Goal: Information Seeking & Learning: Learn about a topic

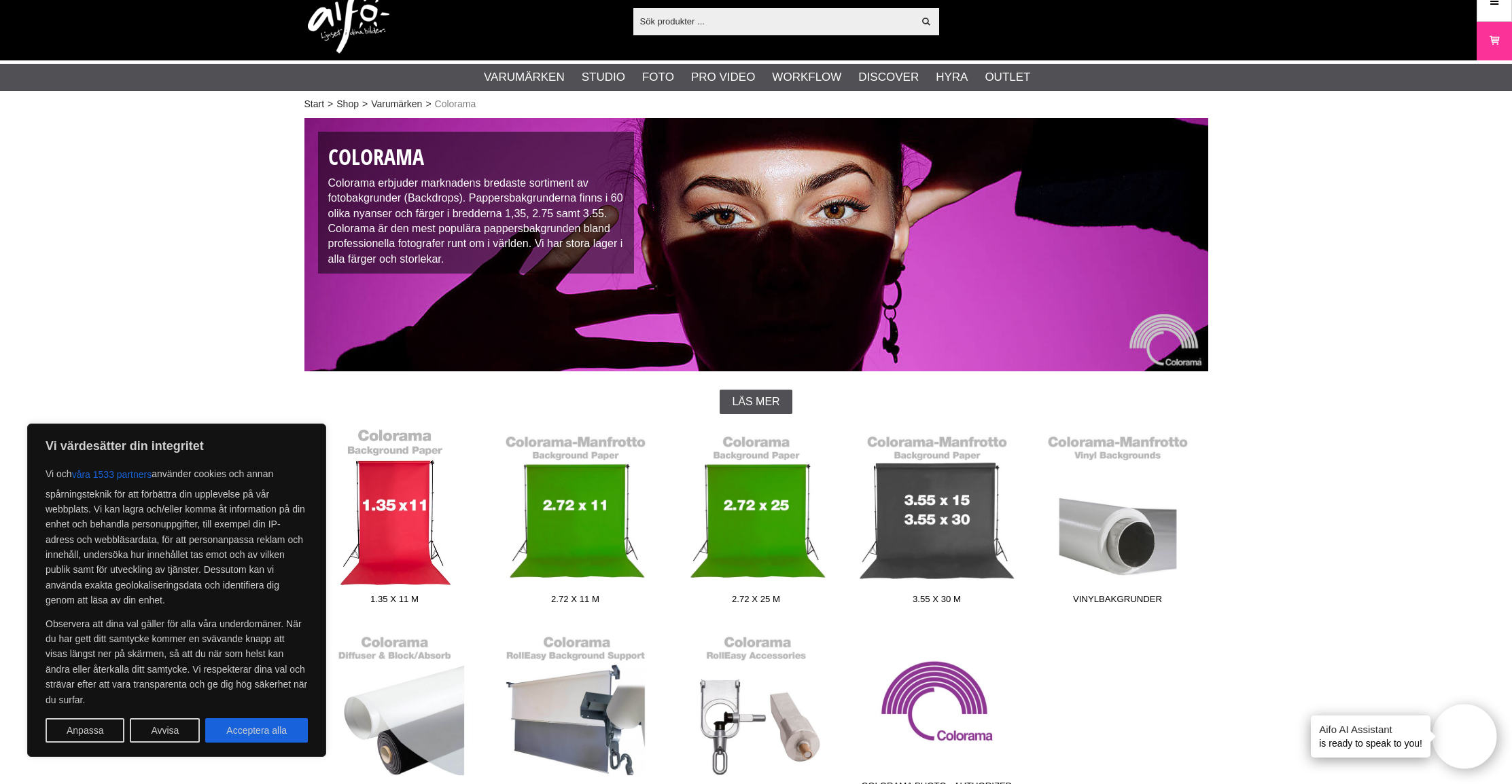
scroll to position [21, 0]
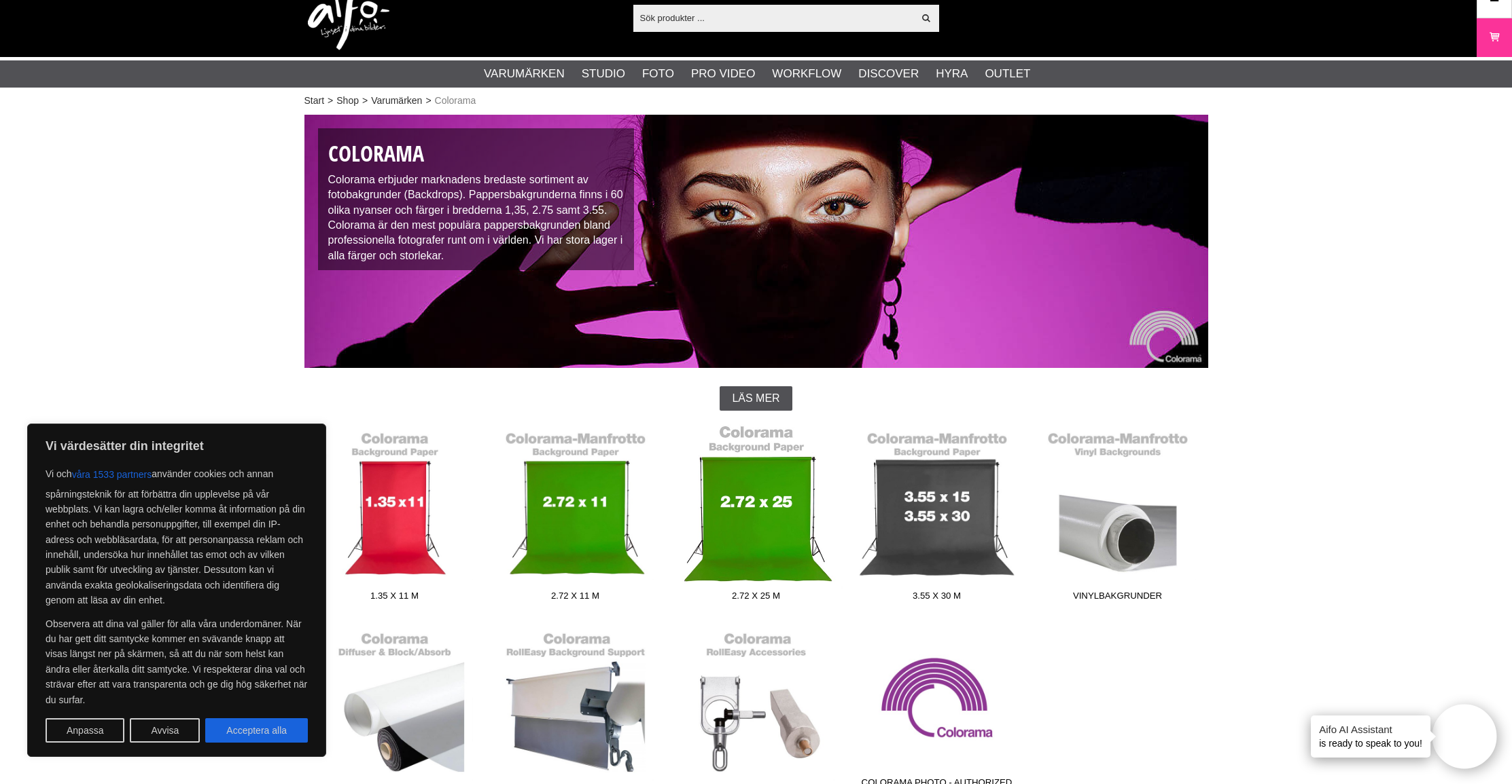
click at [782, 517] on link "2.72 x 25 m" at bounding box center [756, 516] width 181 height 183
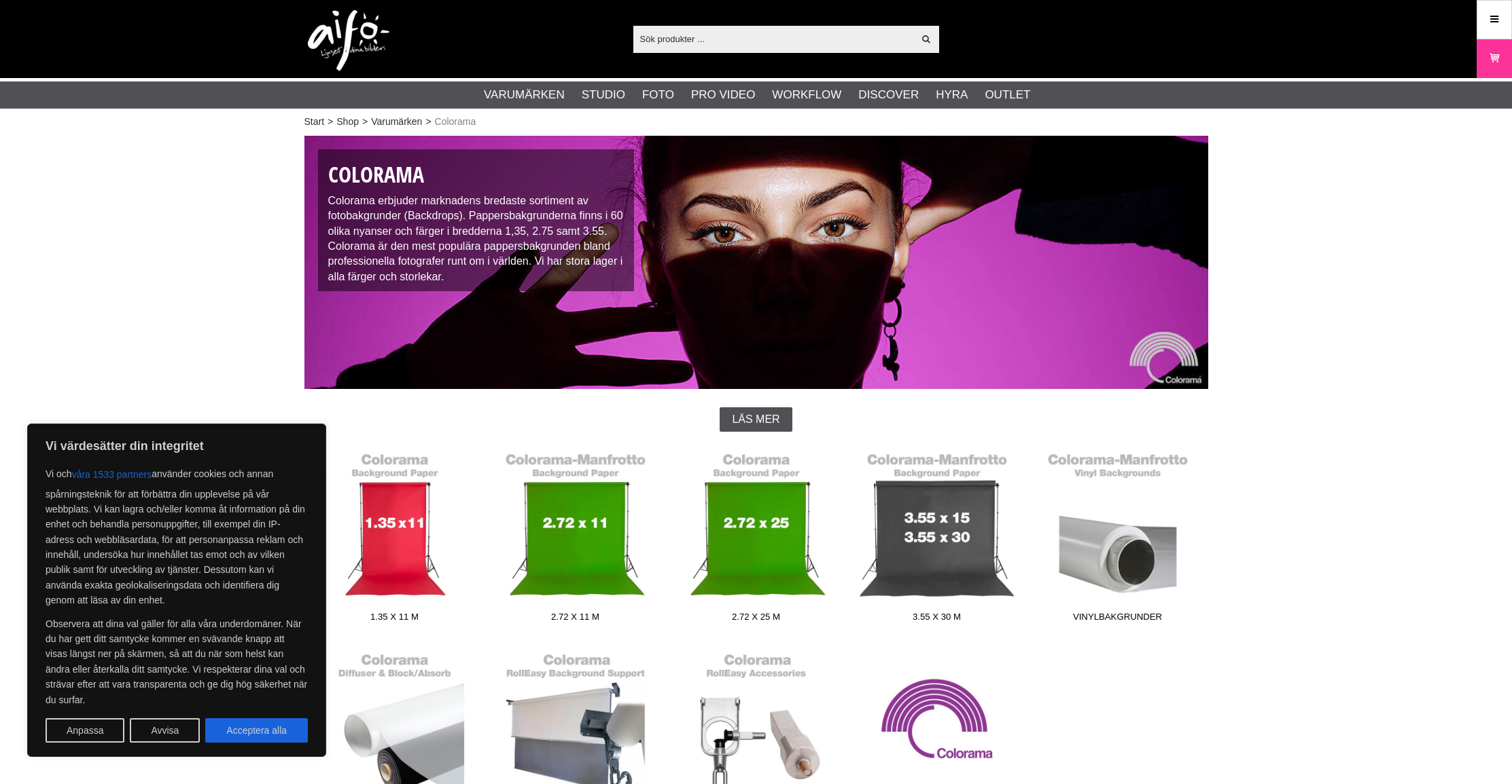
scroll to position [21, 0]
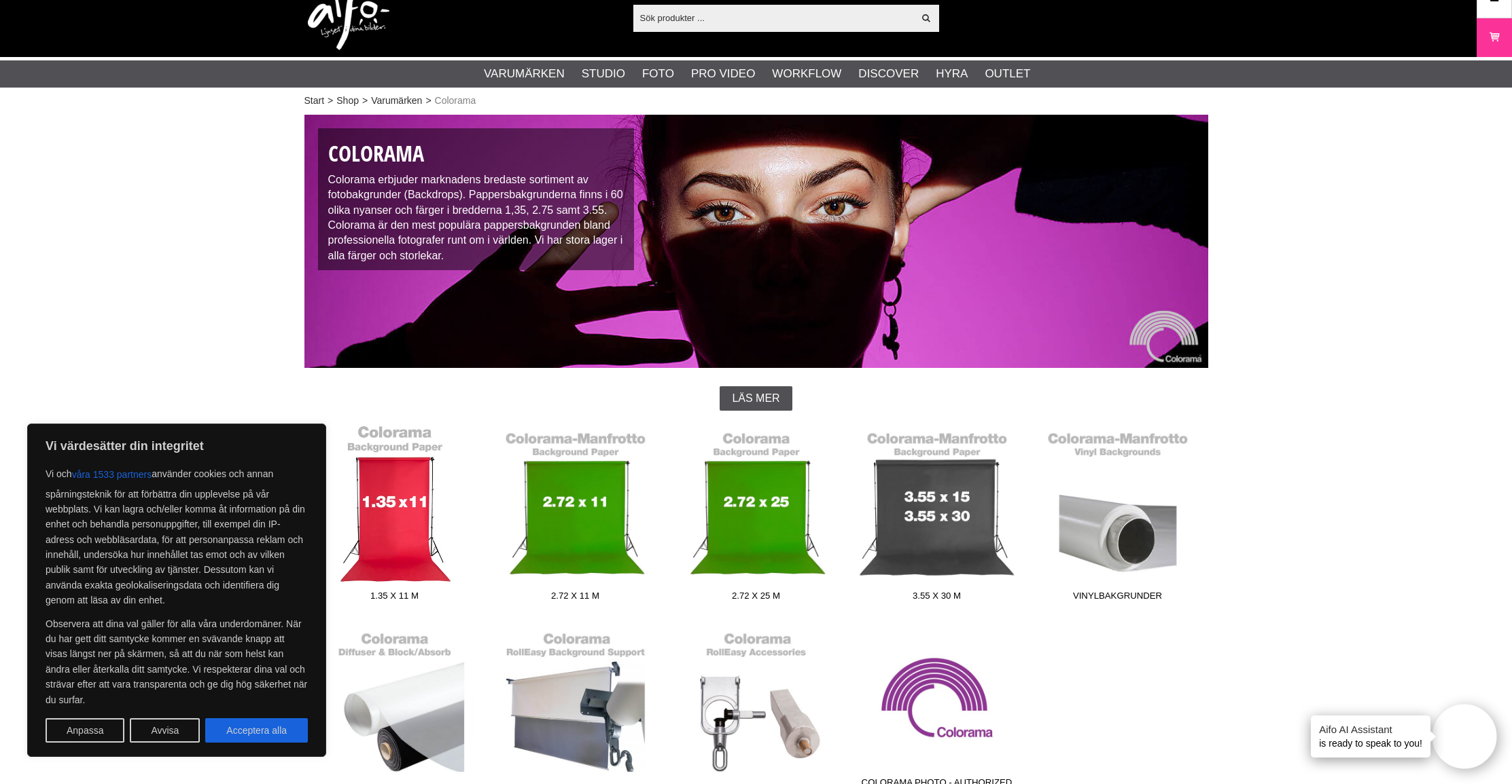
click at [404, 498] on link "1.35 x 11 m" at bounding box center [395, 516] width 181 height 183
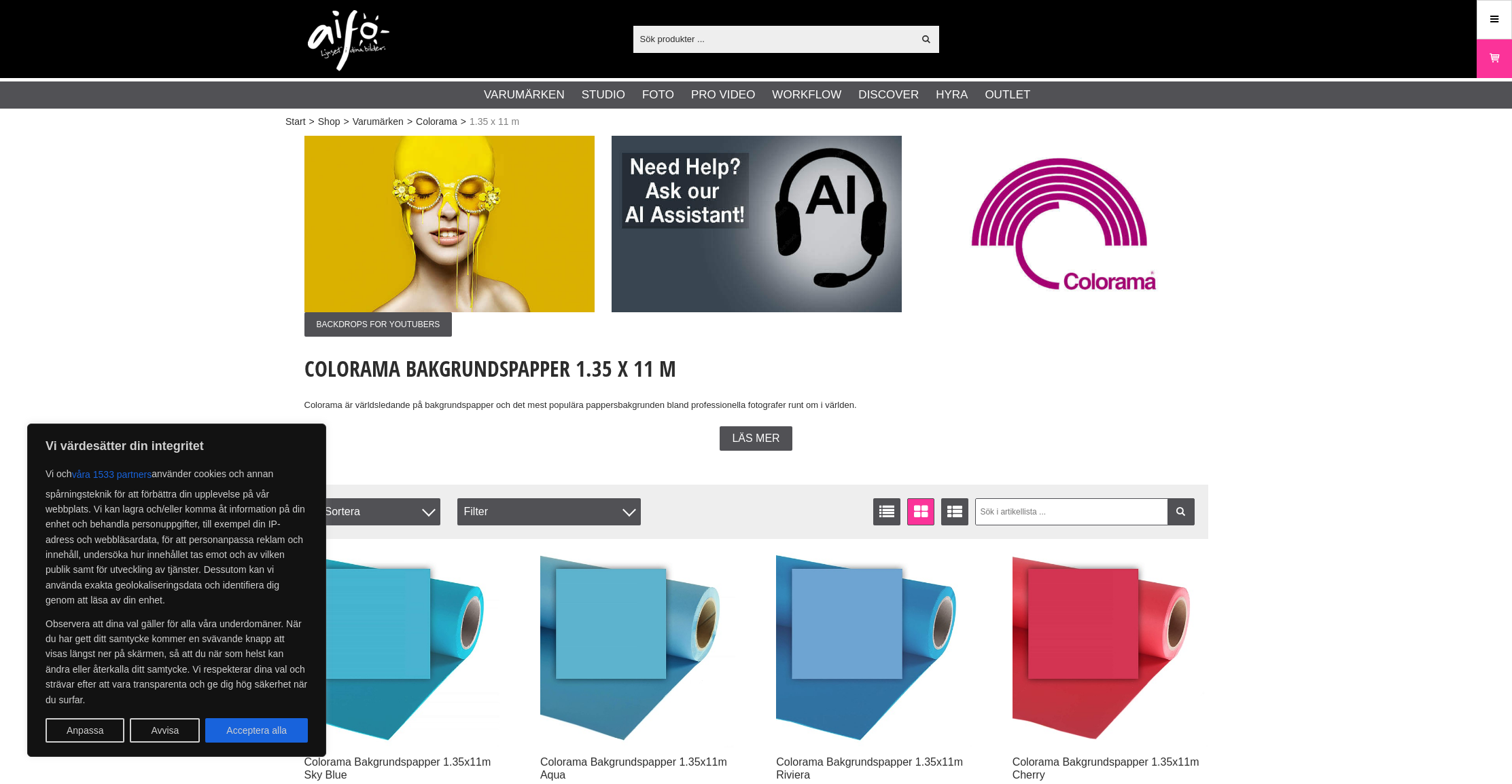
click at [395, 504] on span "Sortera" at bounding box center [379, 512] width 122 height 27
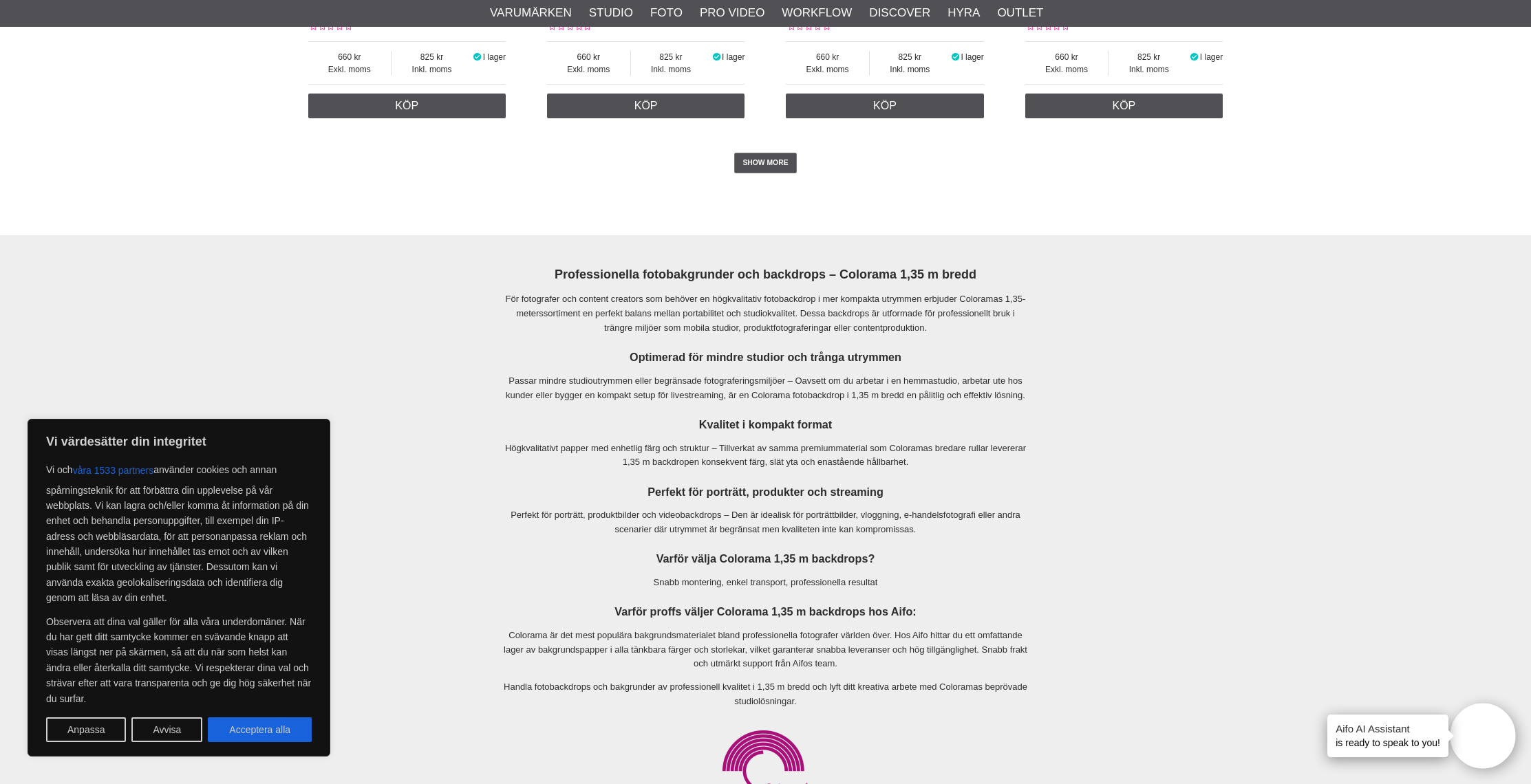
scroll to position [3010, 0]
click at [771, 158] on link "SHOW MORE" at bounding box center [766, 162] width 62 height 20
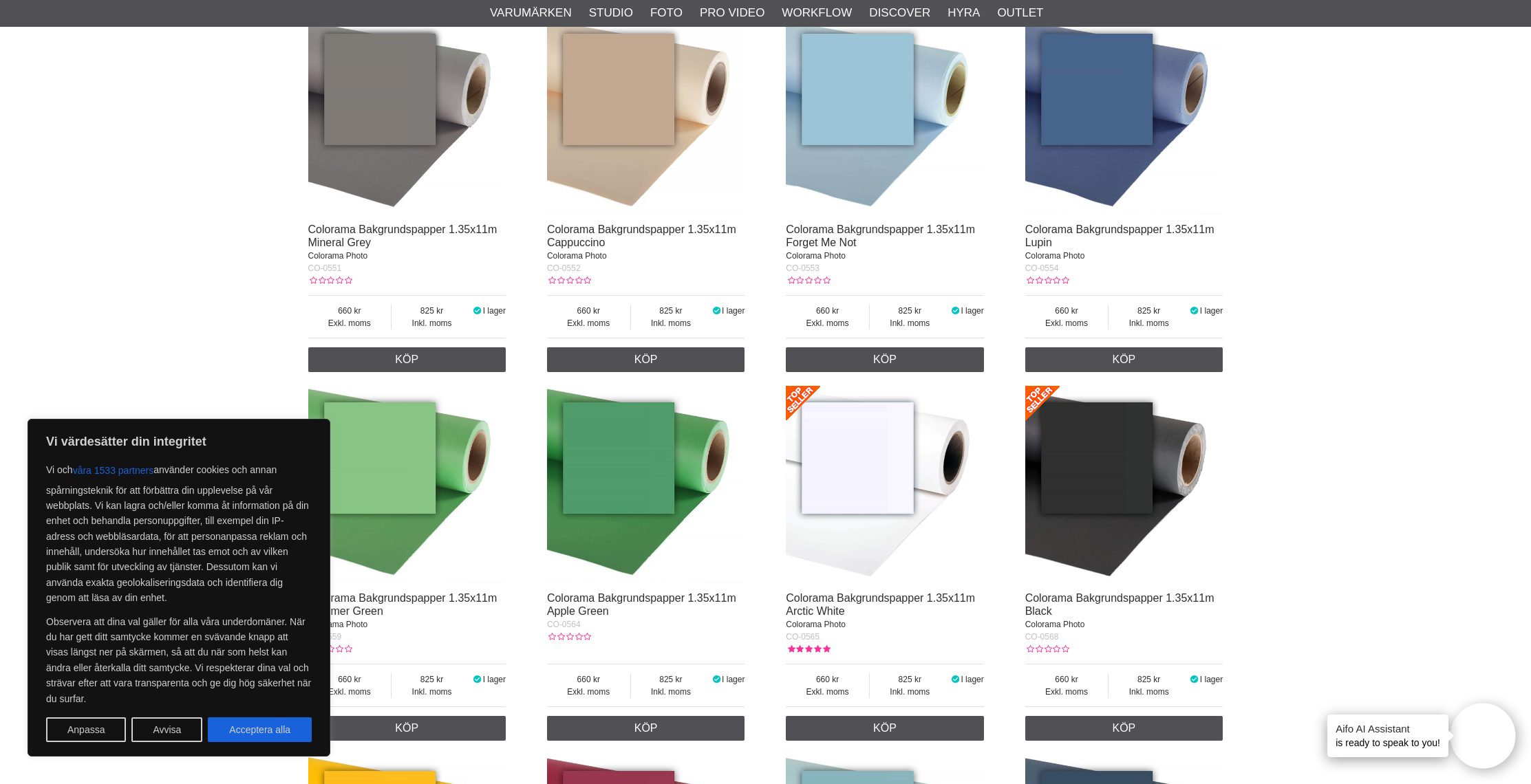
scroll to position [3126, 0]
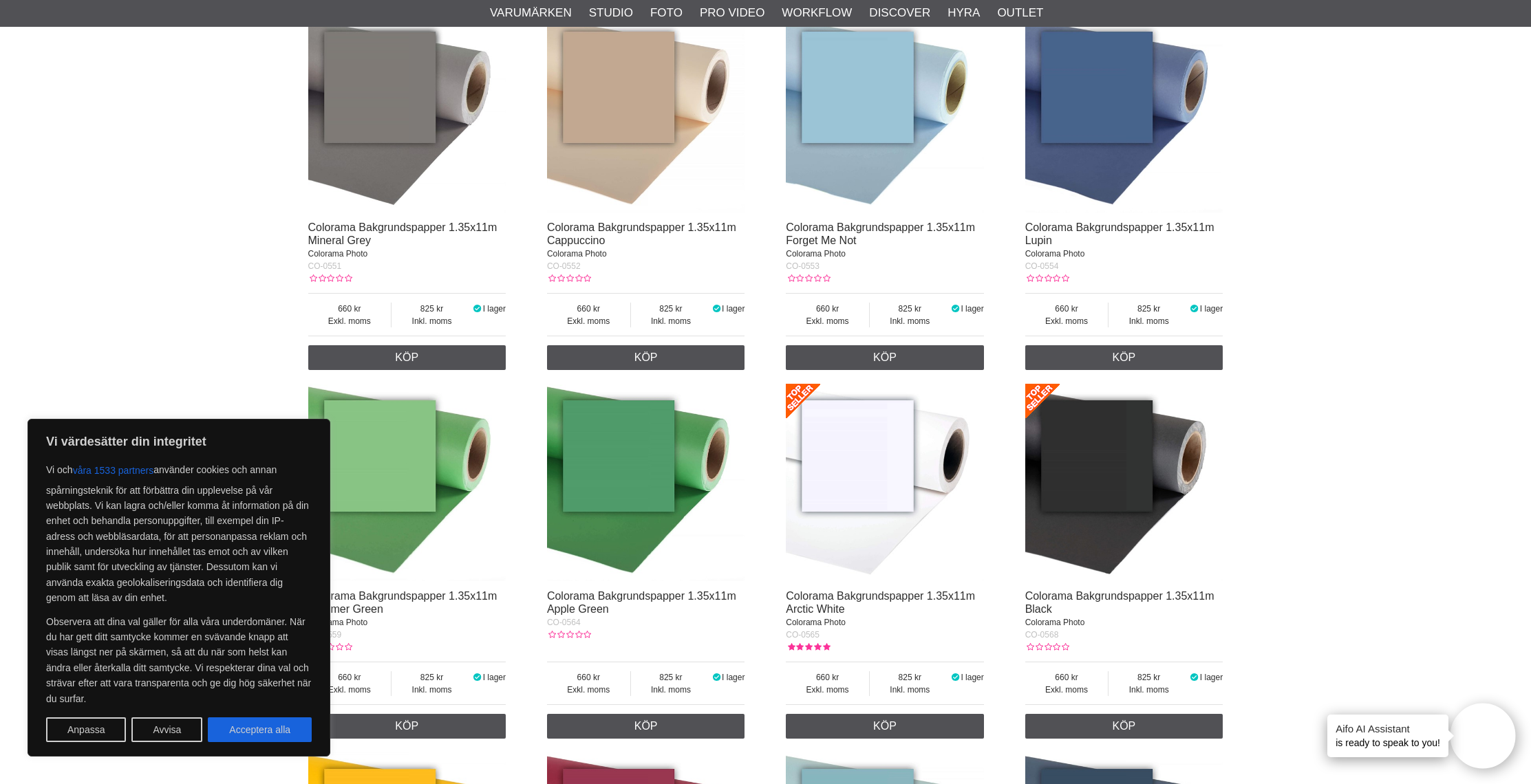
click at [1114, 90] on img at bounding box center [1124, 114] width 198 height 198
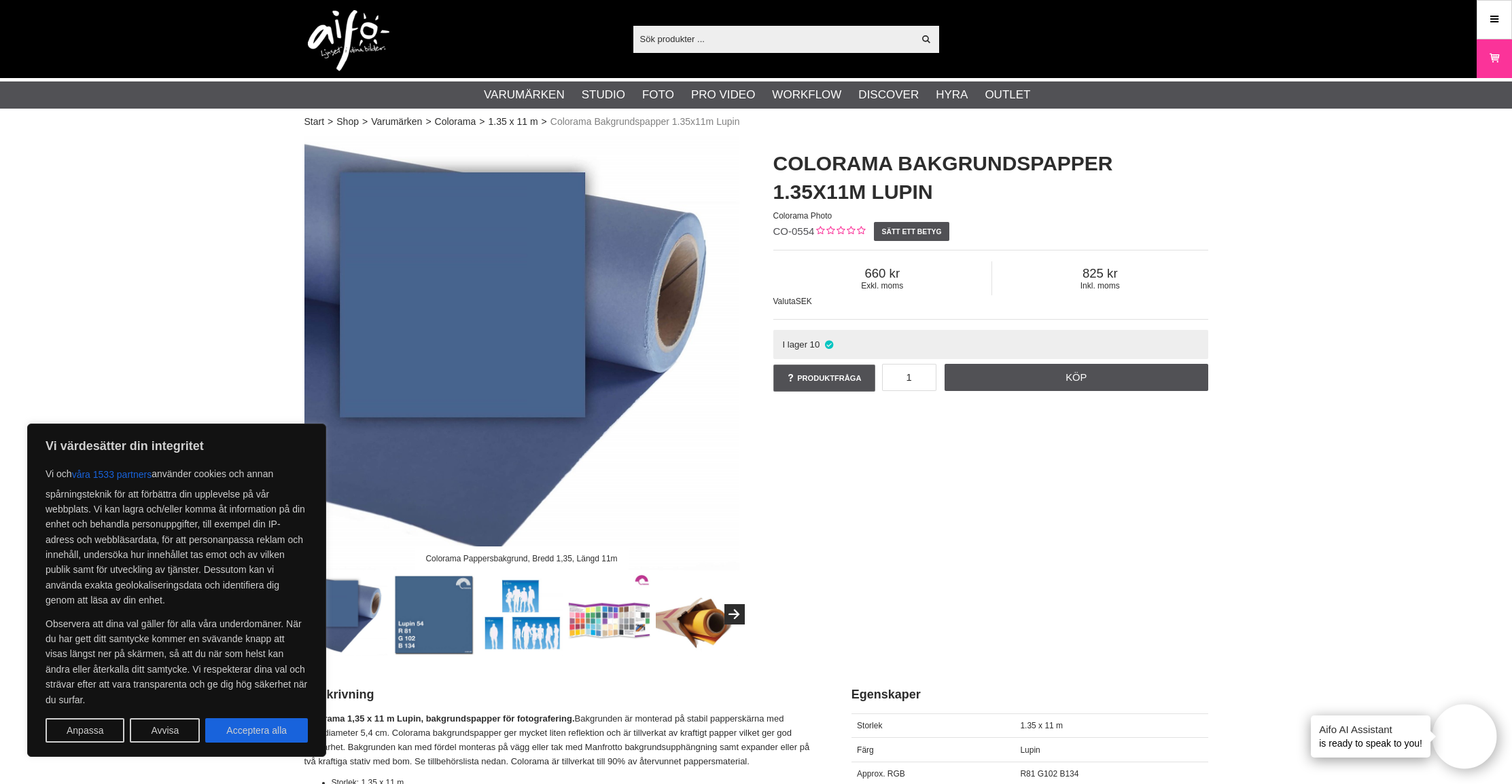
click at [609, 627] on img at bounding box center [609, 614] width 82 height 82
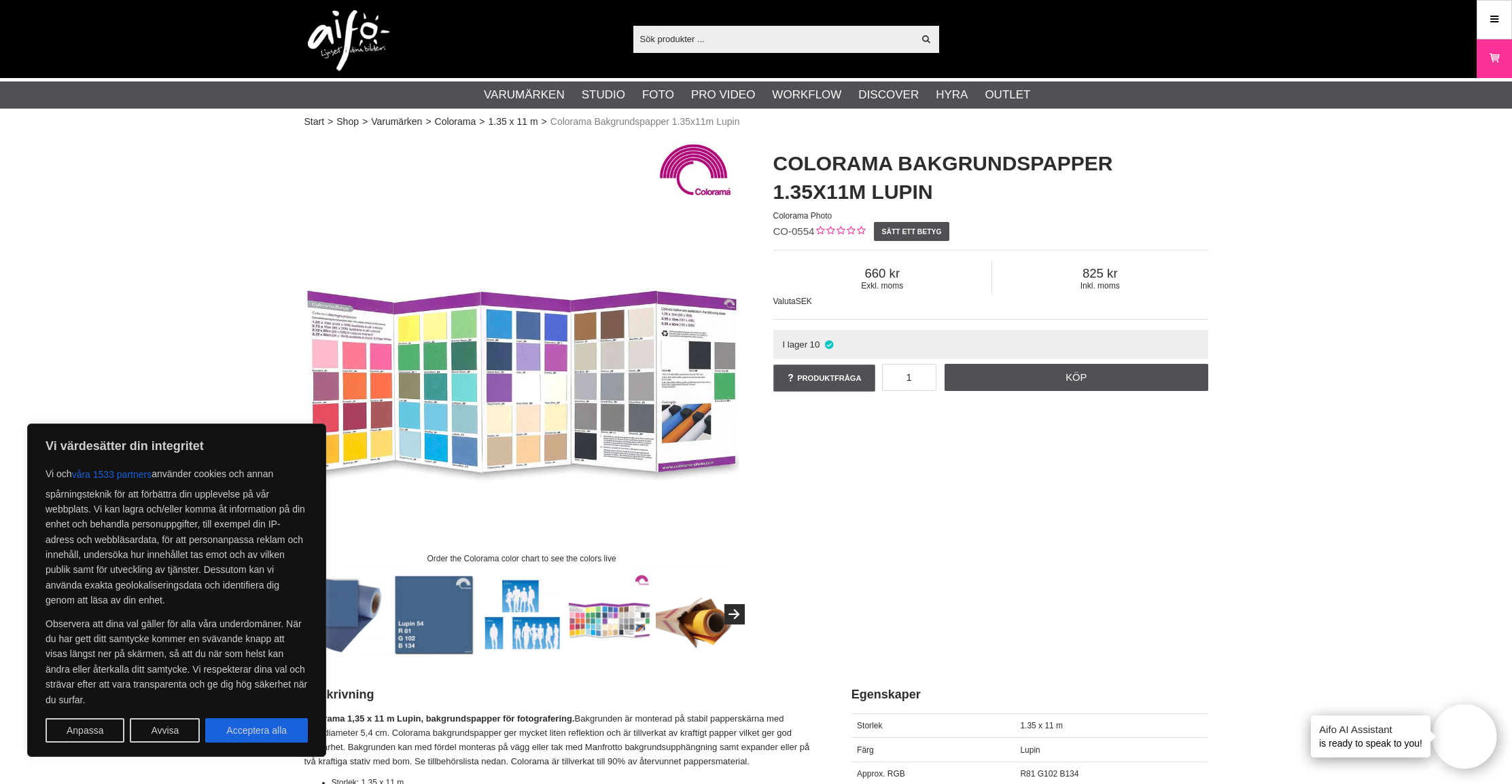
click at [609, 627] on img at bounding box center [609, 614] width 82 height 82
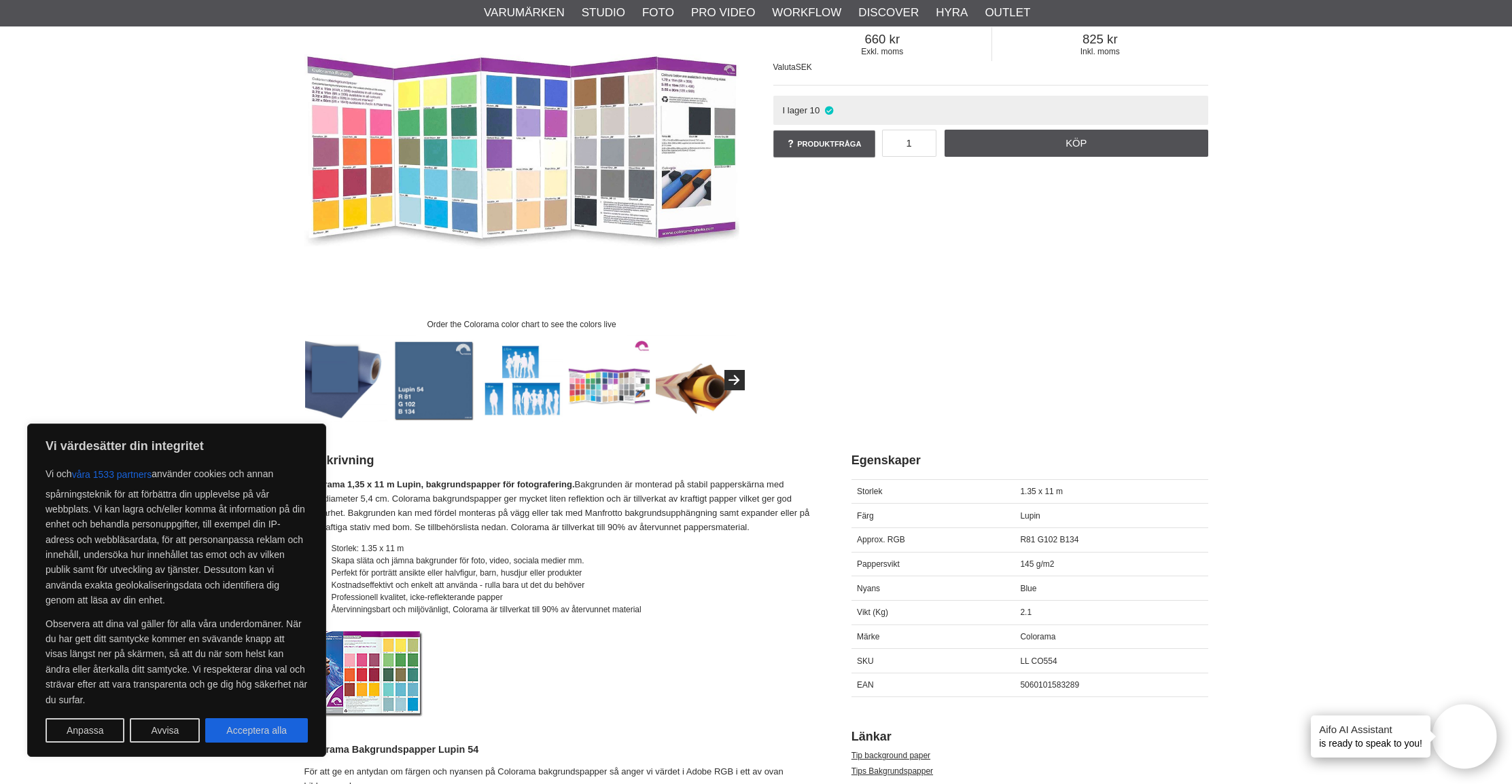
scroll to position [238, 0]
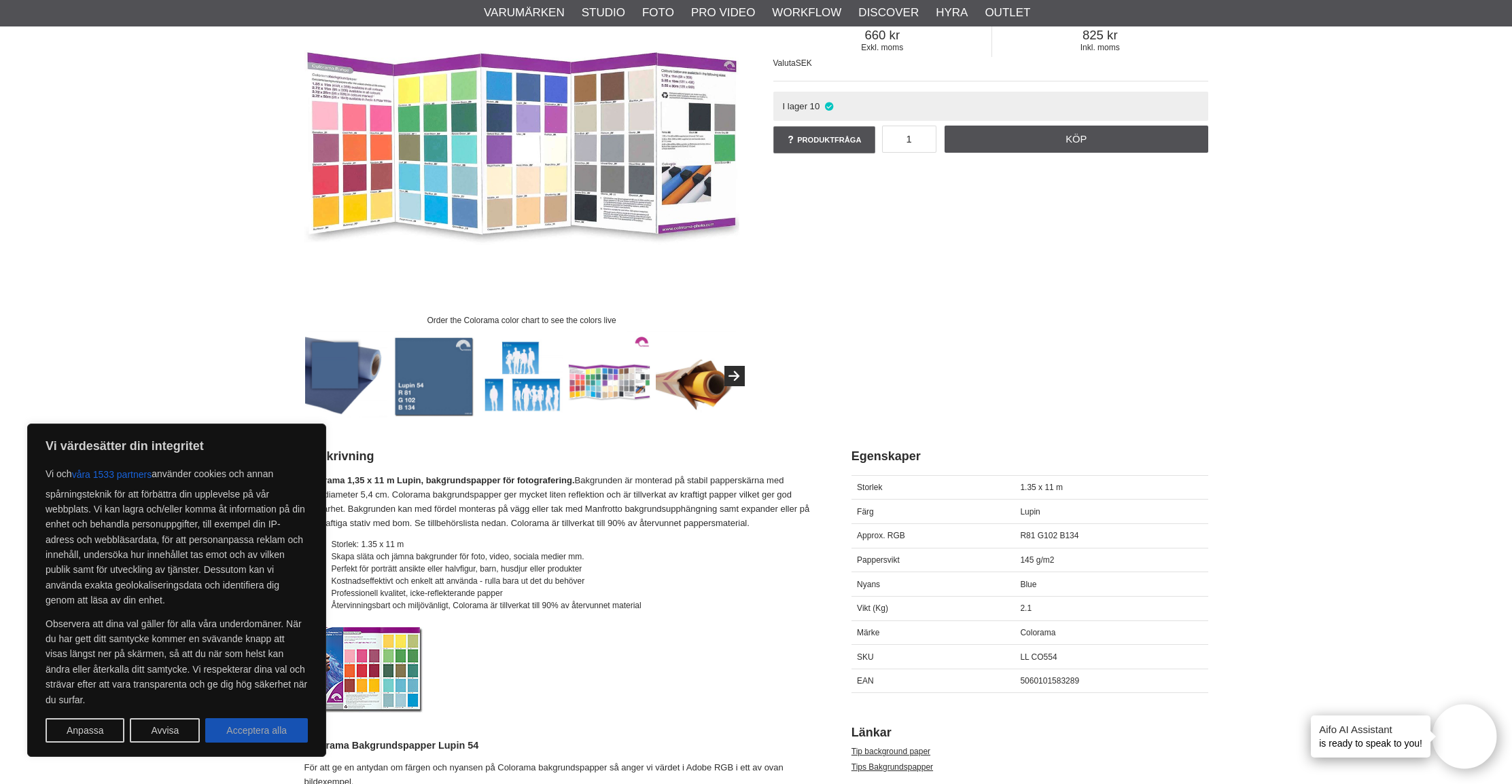
click at [278, 728] on button "Acceptera alla" at bounding box center [256, 730] width 102 height 24
checkbox input "true"
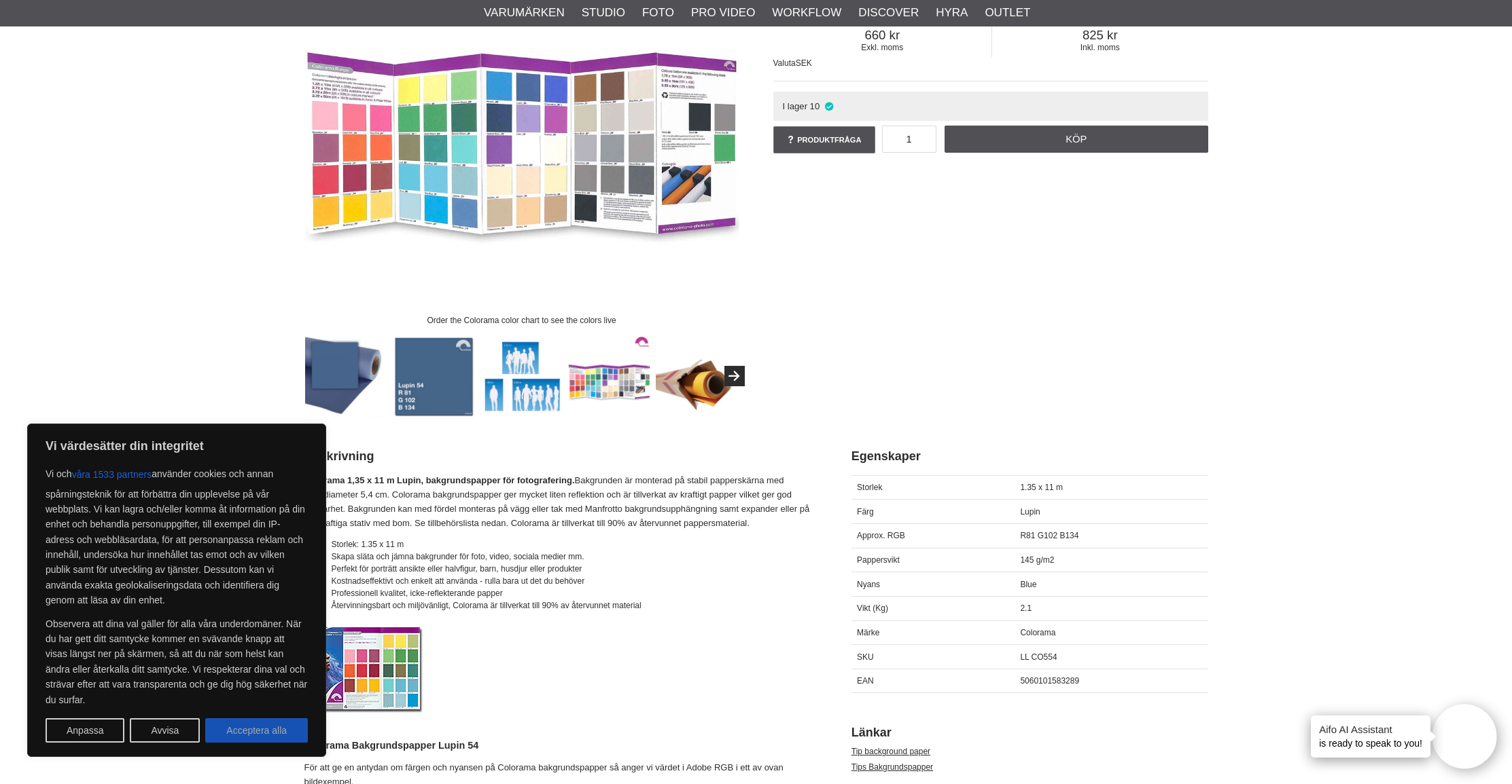
checkbox input "true"
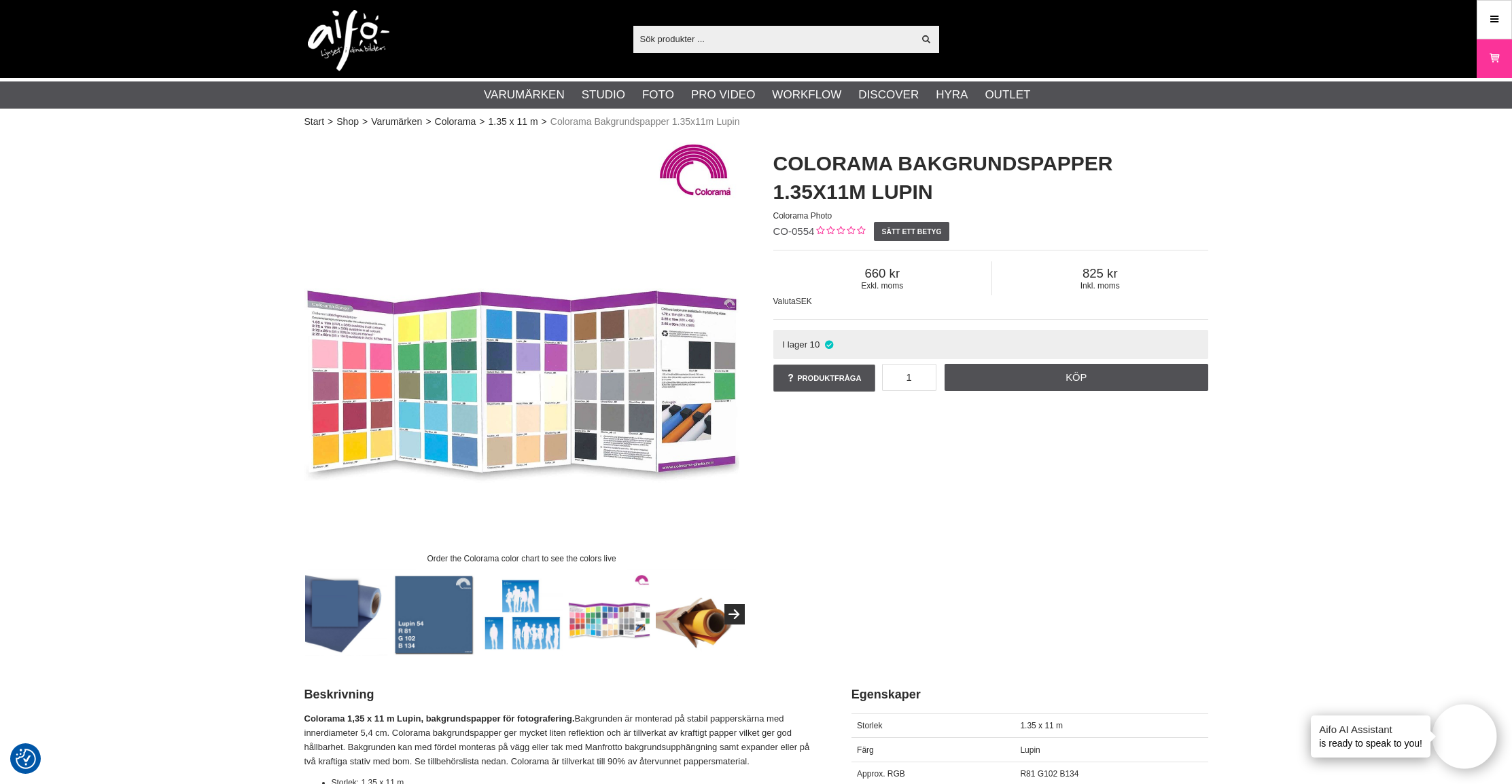
scroll to position [0, 0]
click at [540, 337] on img at bounding box center [522, 353] width 435 height 434
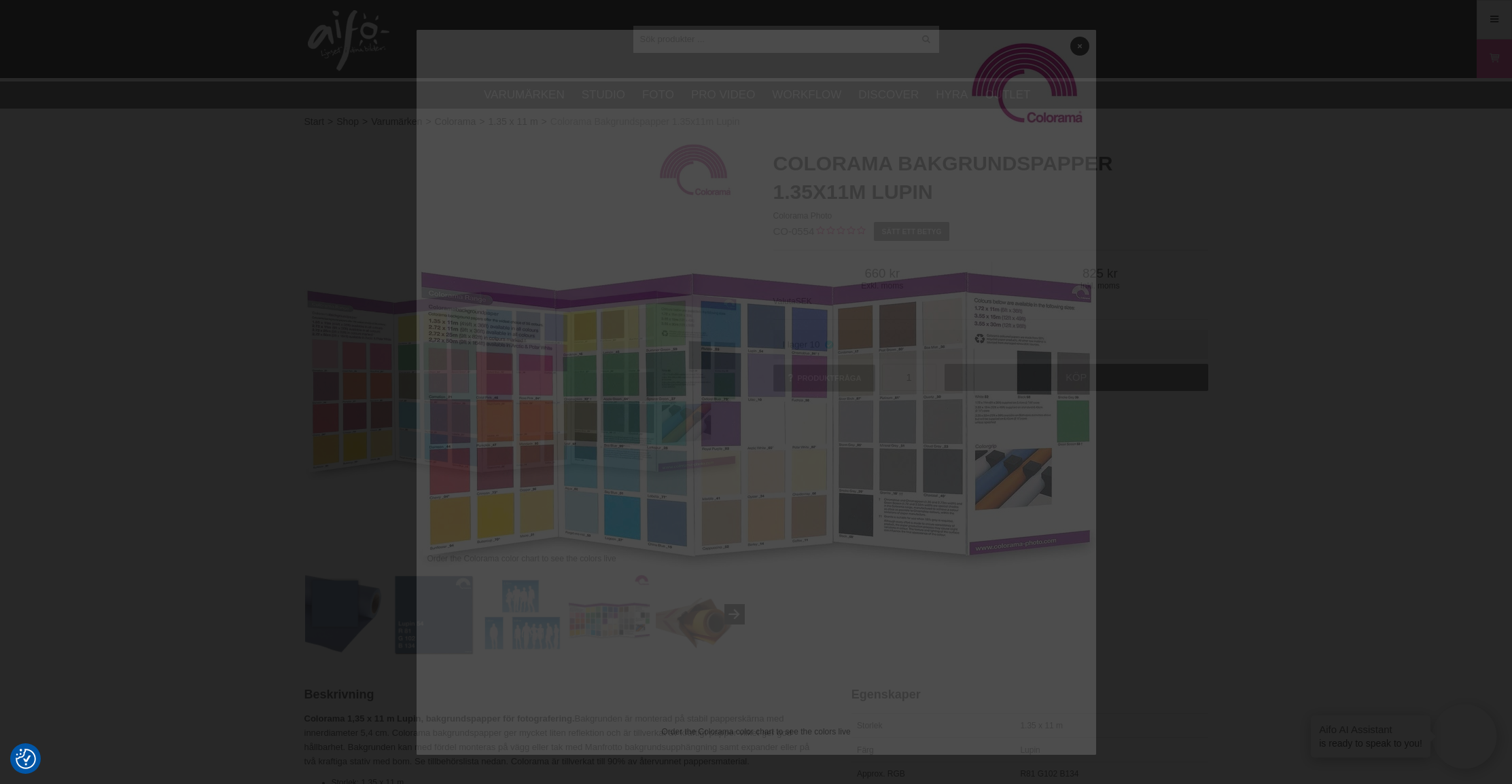
click at [540, 337] on img at bounding box center [756, 370] width 679 height 679
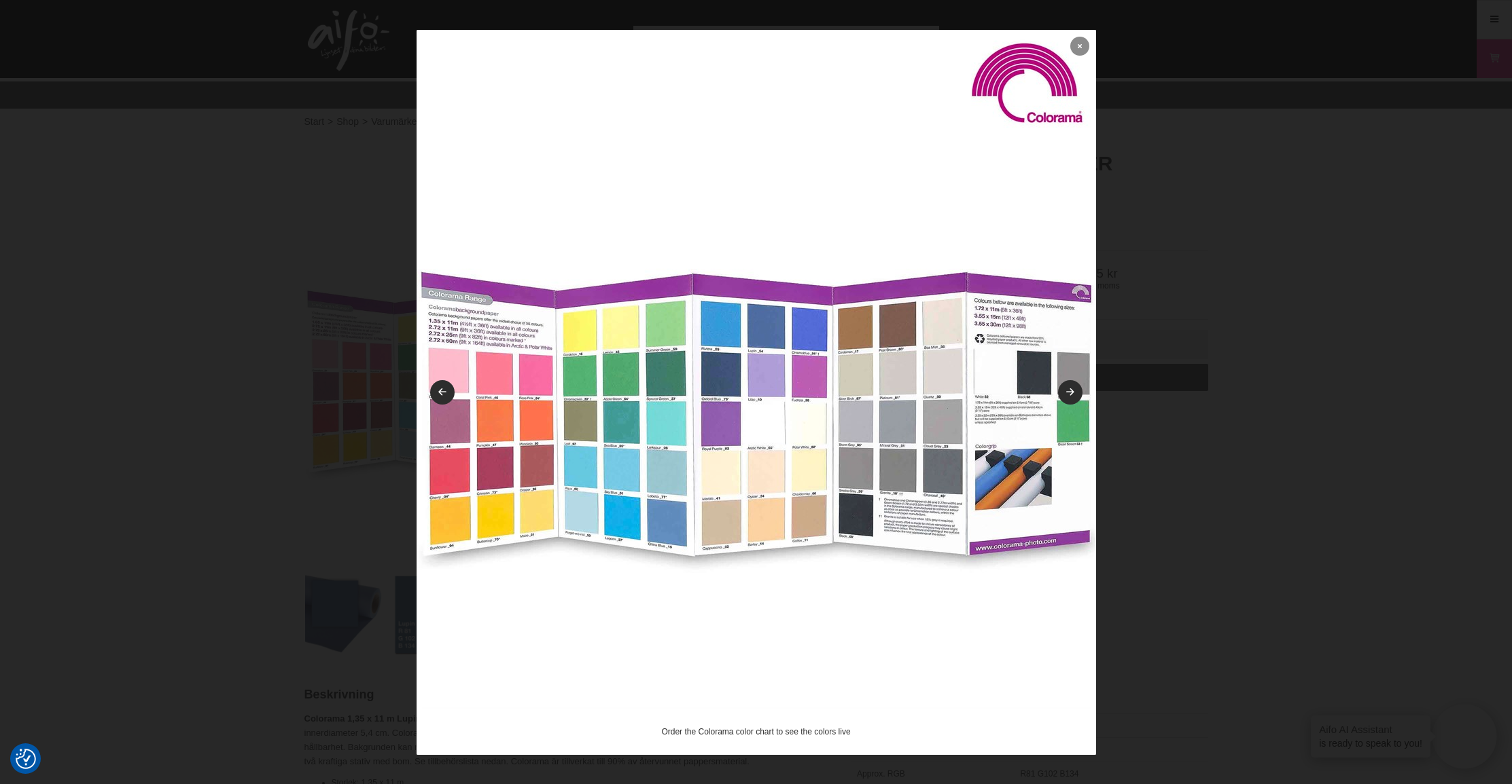
click at [1082, 46] on link at bounding box center [1079, 46] width 19 height 19
